Goal: Navigation & Orientation: Find specific page/section

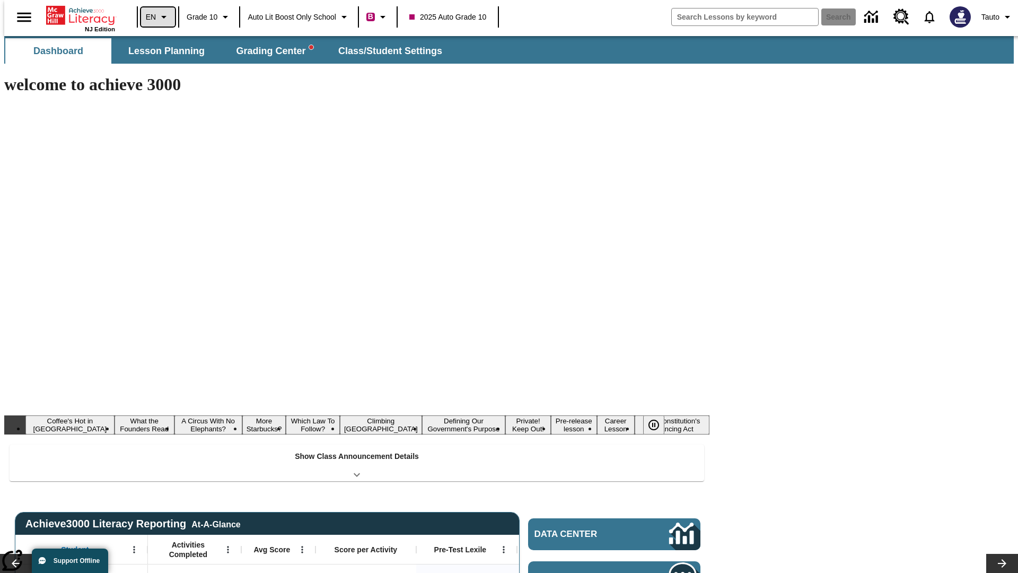
click at [158, 17] on icon "Language: EN, Select a language" at bounding box center [164, 17] width 13 height 13
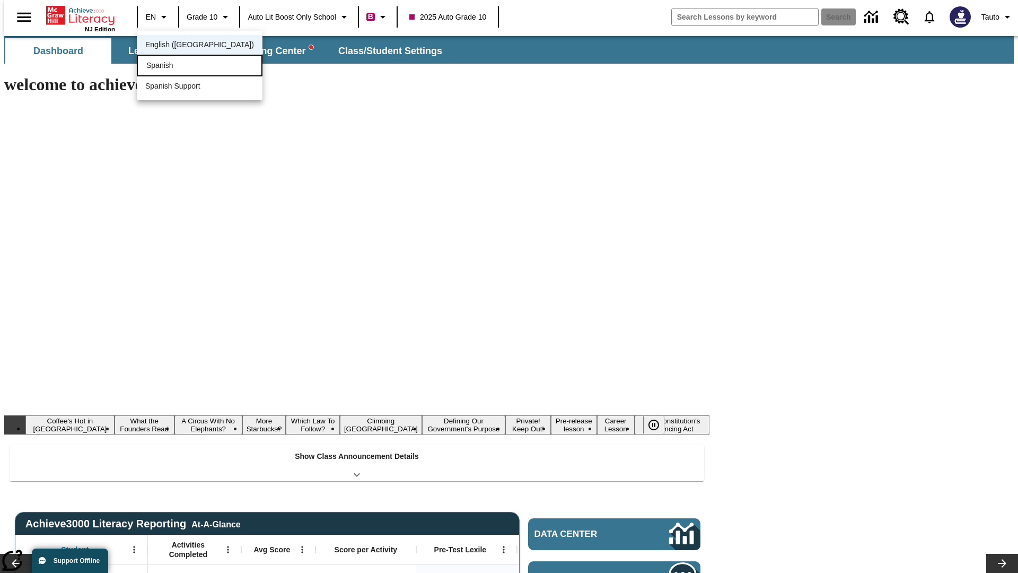
click at [177, 66] on div "Spanish" at bounding box center [200, 66] width 126 height 22
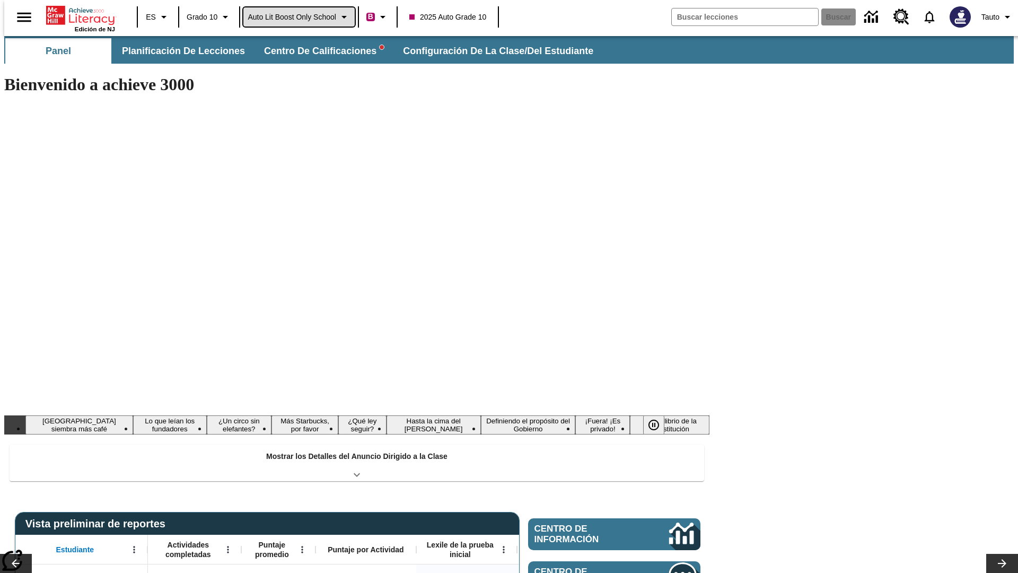
click at [299, 17] on span "Auto Lit Boost only School" at bounding box center [292, 17] width 89 height 11
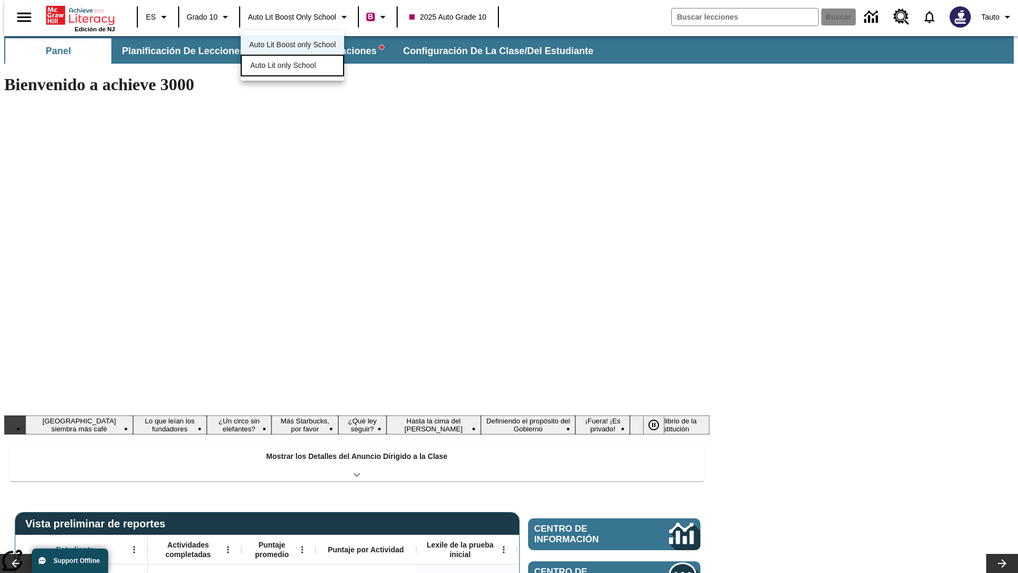
click at [284, 66] on span "Auto Lit only School" at bounding box center [283, 65] width 66 height 11
